Goal: Go to known website

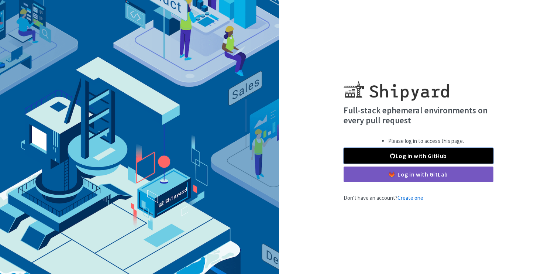
click at [407, 155] on link "Log in with GitHub" at bounding box center [418, 155] width 150 height 15
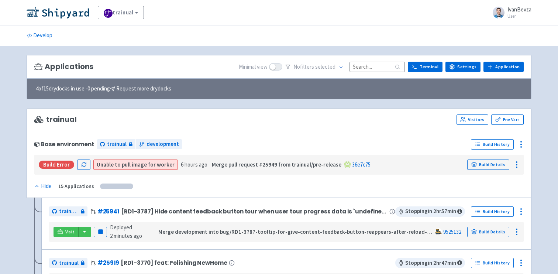
click at [371, 65] on input at bounding box center [376, 67] width 55 height 10
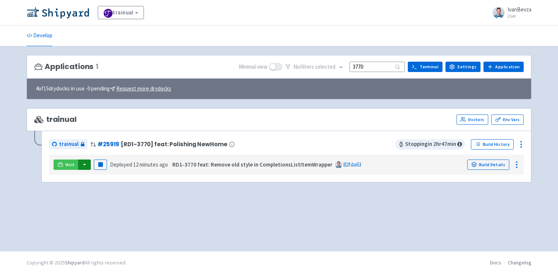
type input "3770"
click at [84, 164] on button "button" at bounding box center [84, 164] width 13 height 10
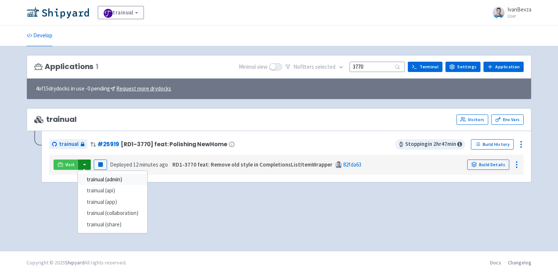
click at [96, 174] on link "trainual (admin)" at bounding box center [112, 179] width 69 height 11
